Goal: Find specific page/section: Find specific page/section

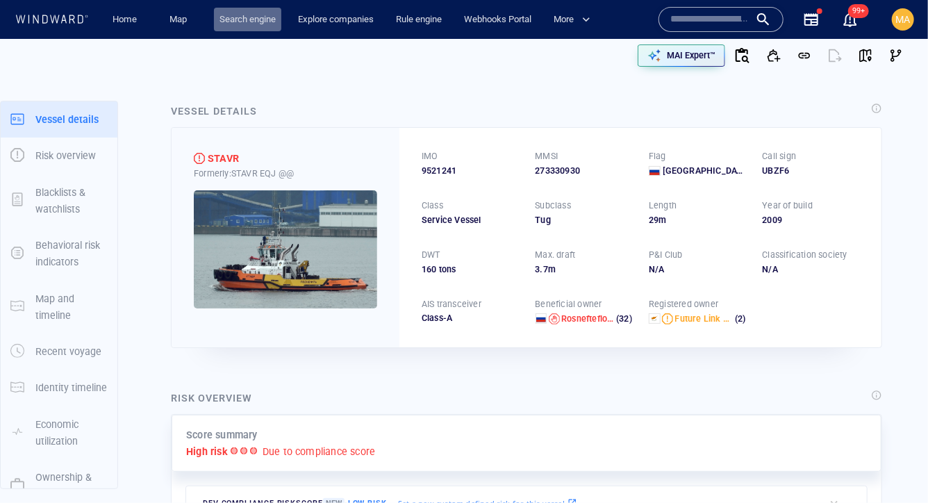
click at [251, 15] on link "Search engine" at bounding box center [247, 20] width 67 height 24
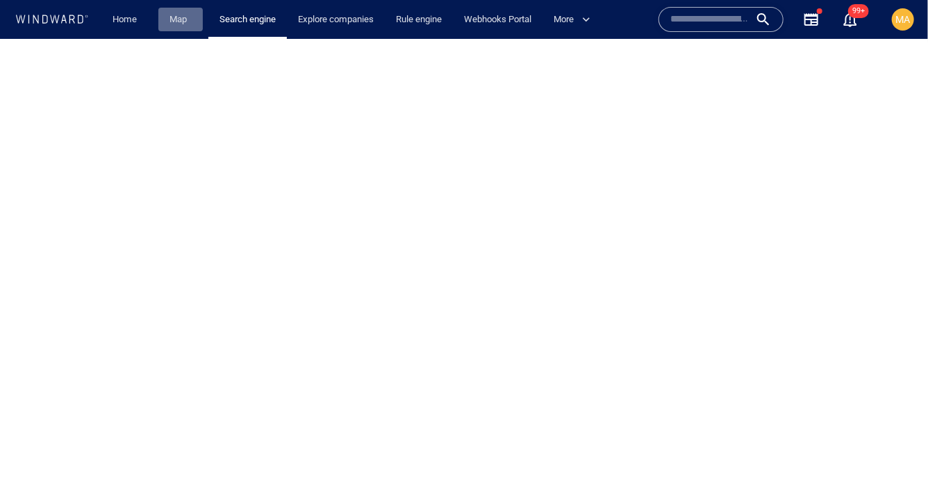
click at [177, 22] on link "Map" at bounding box center [180, 20] width 33 height 24
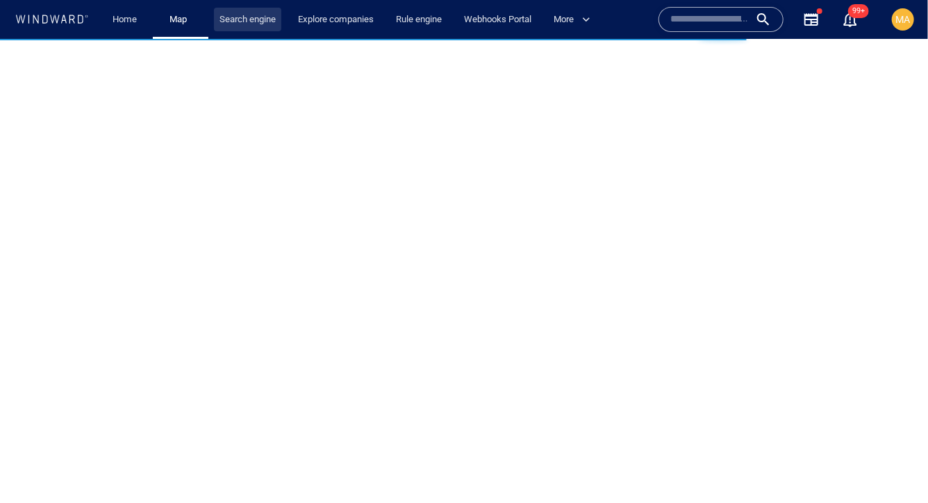
click at [247, 21] on link "Search engine" at bounding box center [247, 20] width 67 height 24
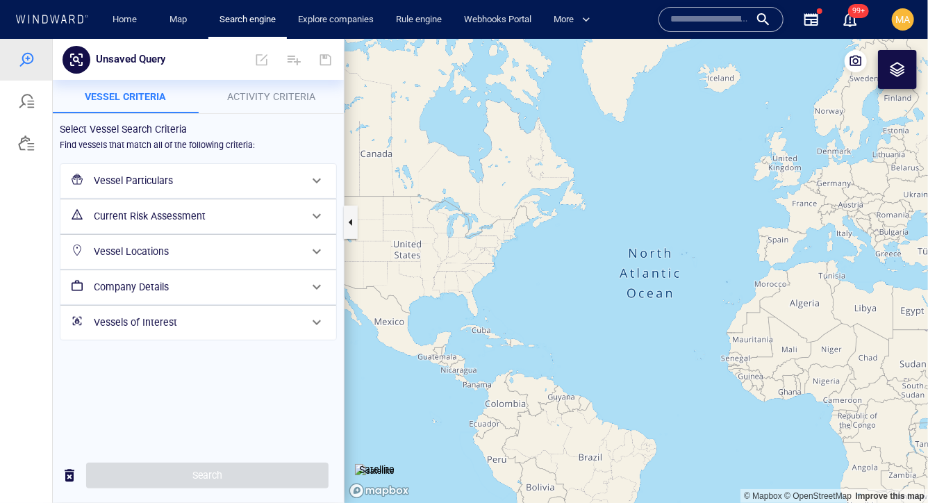
click at [35, 96] on div at bounding box center [26, 101] width 52 height 42
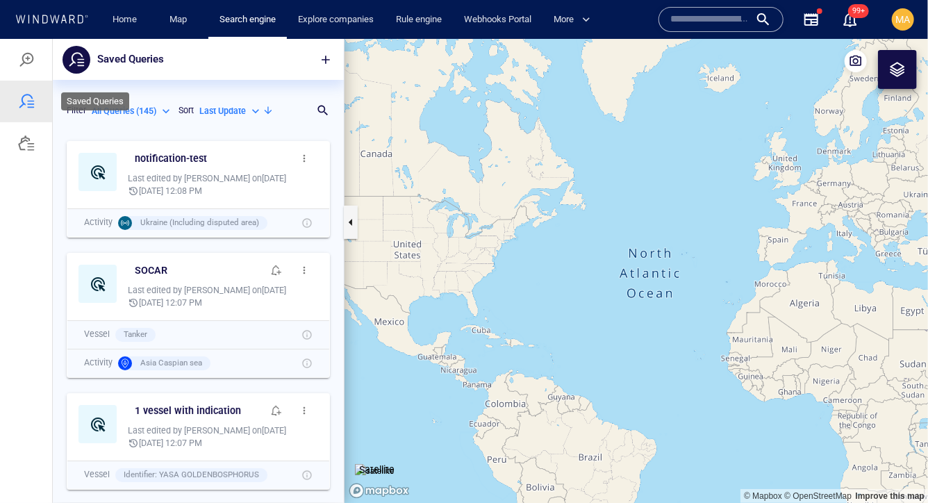
scroll to position [369, 291]
click at [35, 69] on div at bounding box center [26, 59] width 52 height 42
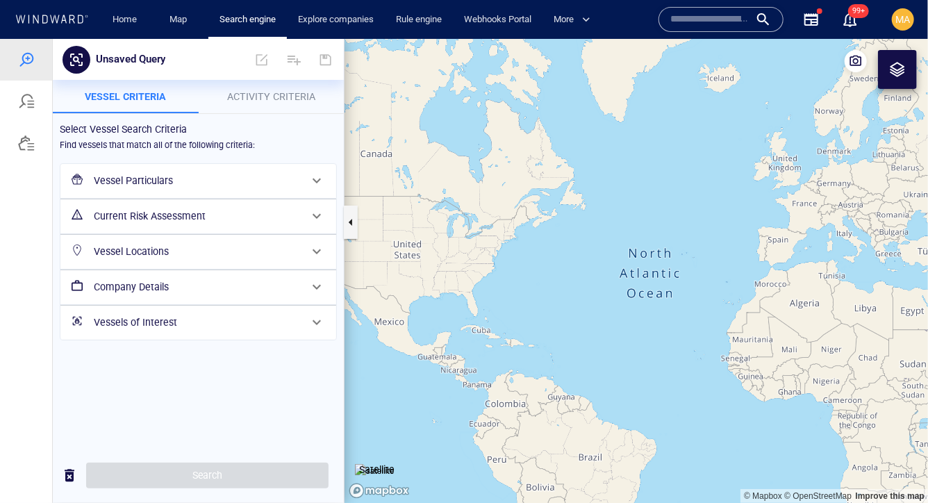
click at [151, 183] on h6 "Vessel Particulars" at bounding box center [197, 180] width 206 height 17
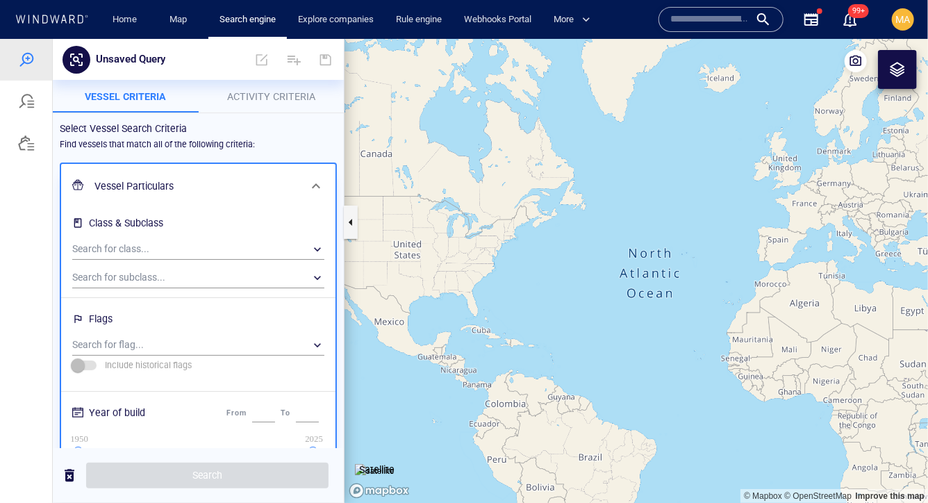
click at [166, 334] on h6 "Flags" at bounding box center [198, 320] width 252 height 27
click at [166, 338] on div "​" at bounding box center [198, 344] width 252 height 21
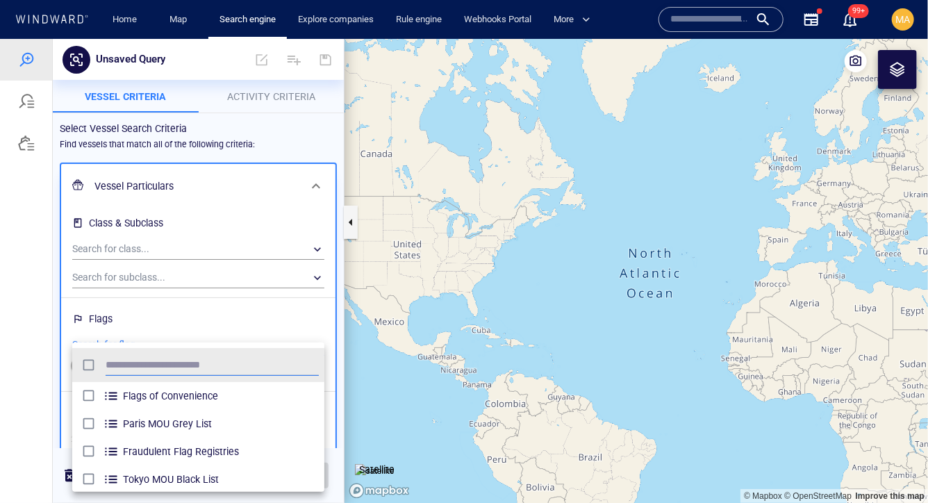
scroll to position [138, 252]
click at [243, 304] on div at bounding box center [464, 270] width 928 height 464
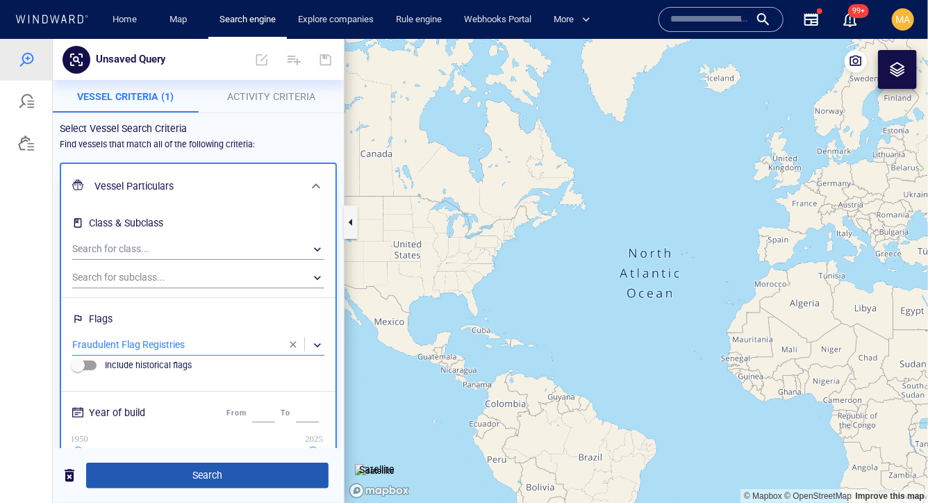
click at [211, 477] on span "Search" at bounding box center [207, 474] width 220 height 17
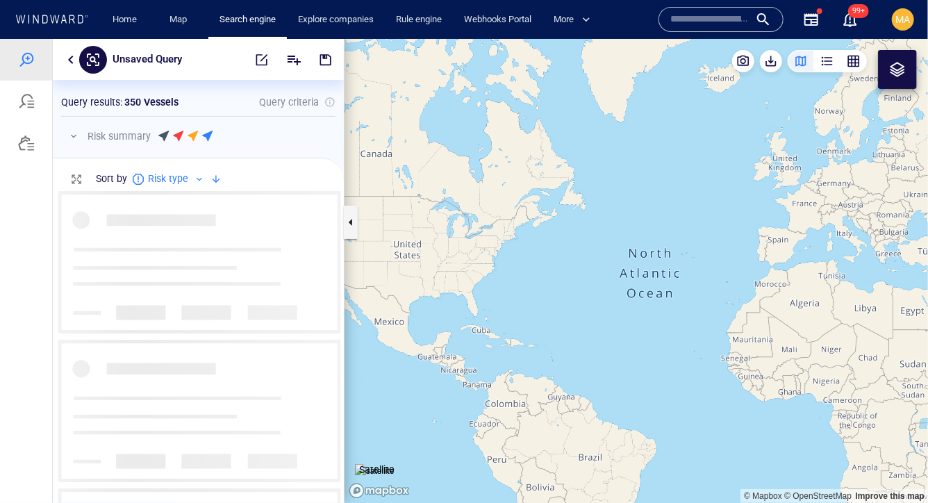
scroll to position [313, 291]
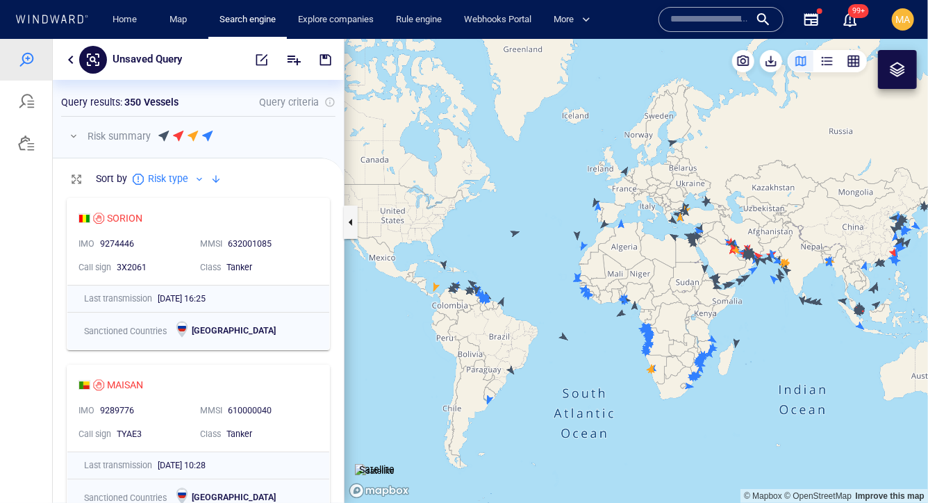
click at [72, 60] on button "button" at bounding box center [71, 59] width 17 height 17
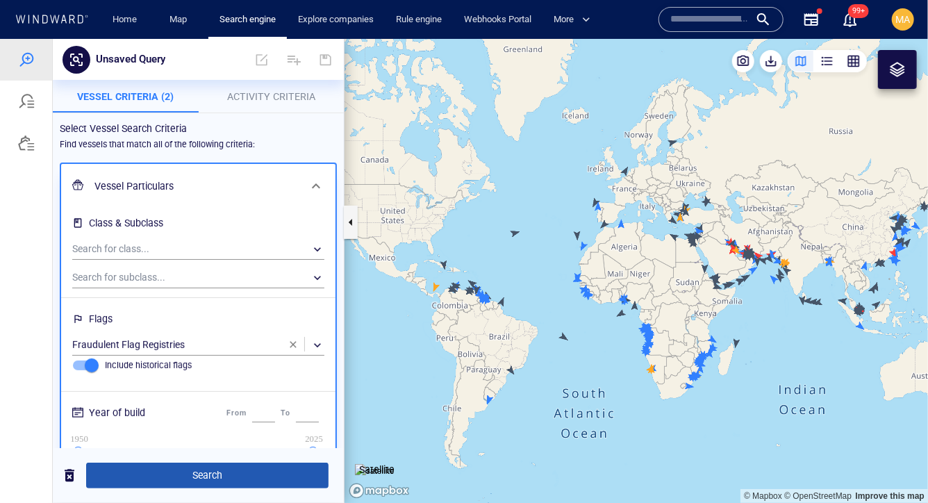
click at [204, 479] on span "Search" at bounding box center [207, 474] width 220 height 17
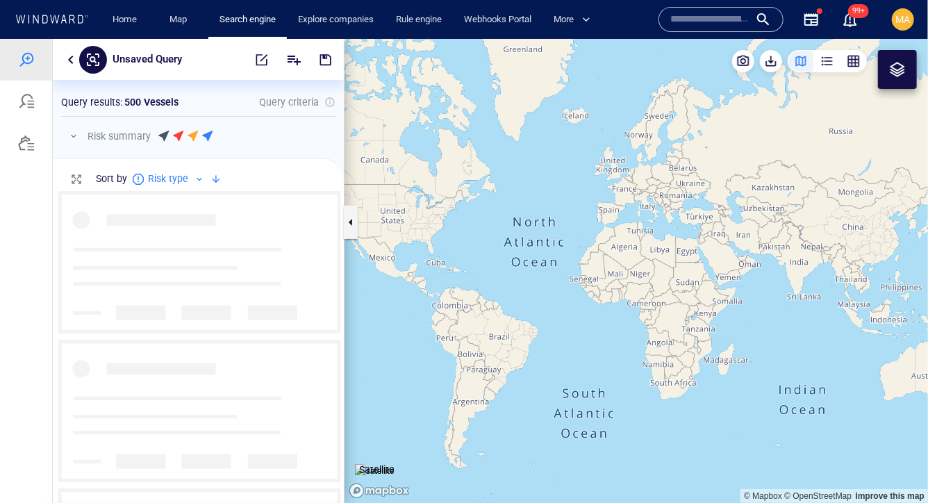
scroll to position [313, 291]
